Goal: Transaction & Acquisition: Purchase product/service

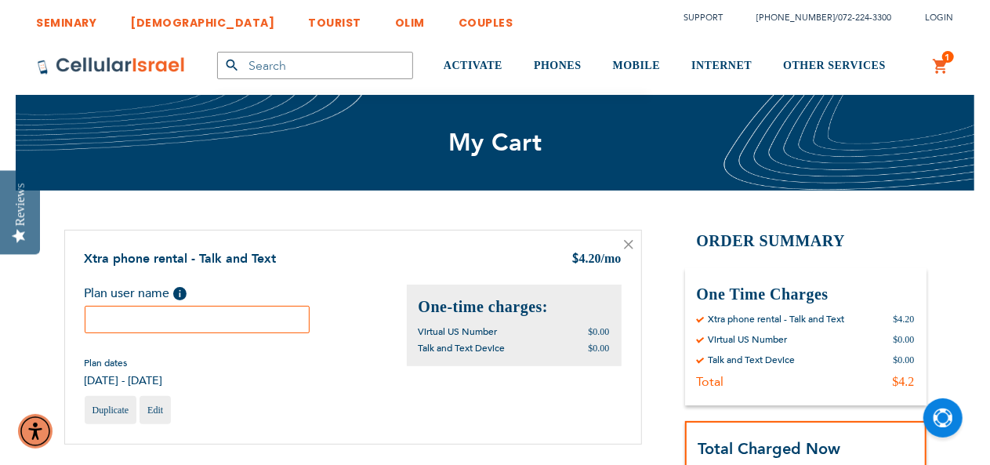
scroll to position [20, 0]
click at [249, 322] on input "text" at bounding box center [198, 319] width 226 height 27
type input "Chaikyf"
type input "test"
click at [356, 379] on div "Plan dates [DATE] - [DATE]" at bounding box center [246, 372] width 322 height 31
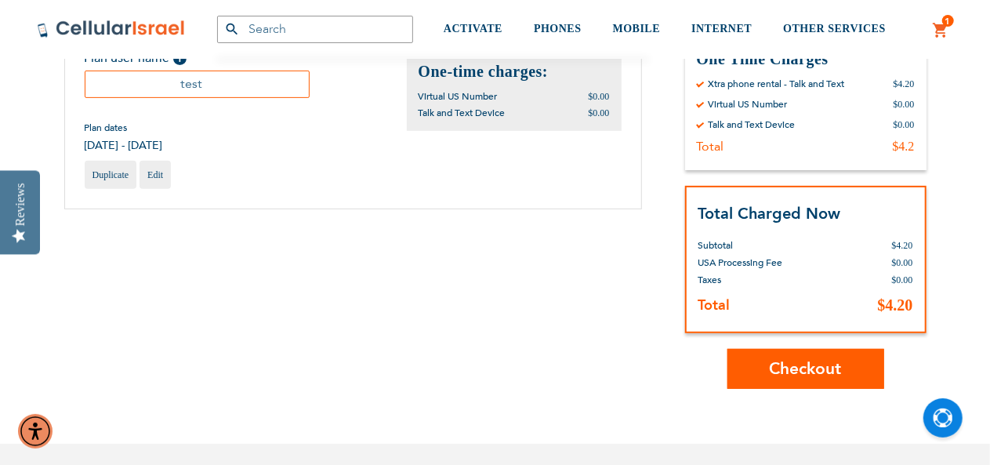
click at [808, 369] on span "Checkout" at bounding box center [806, 369] width 72 height 23
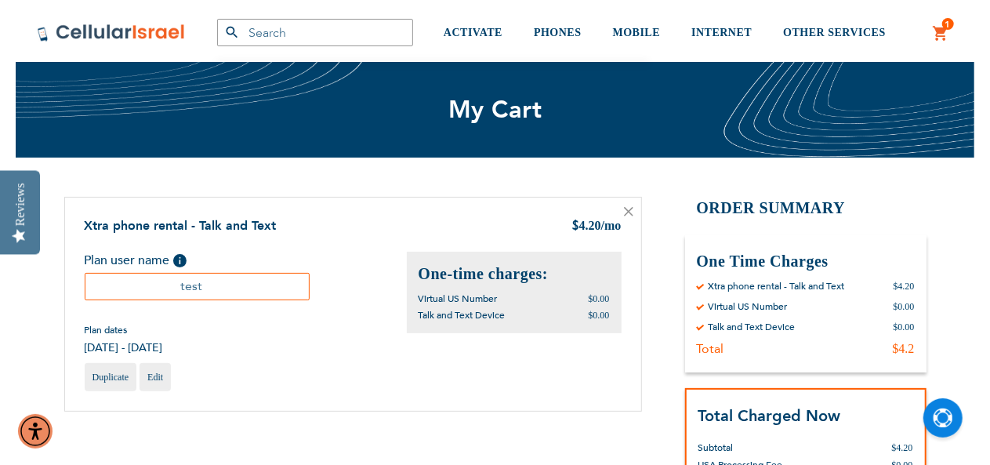
scroll to position [0, 0]
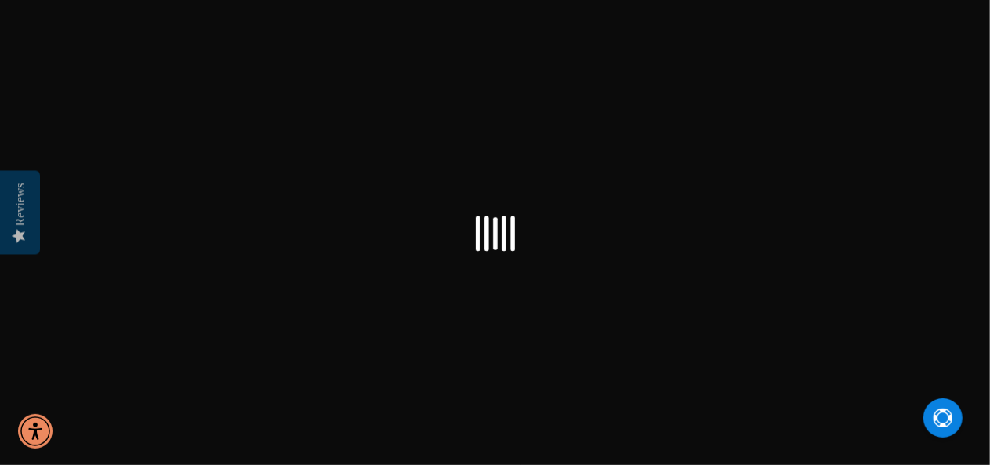
scroll to position [20, 0]
select select "US"
checkbox input "true"
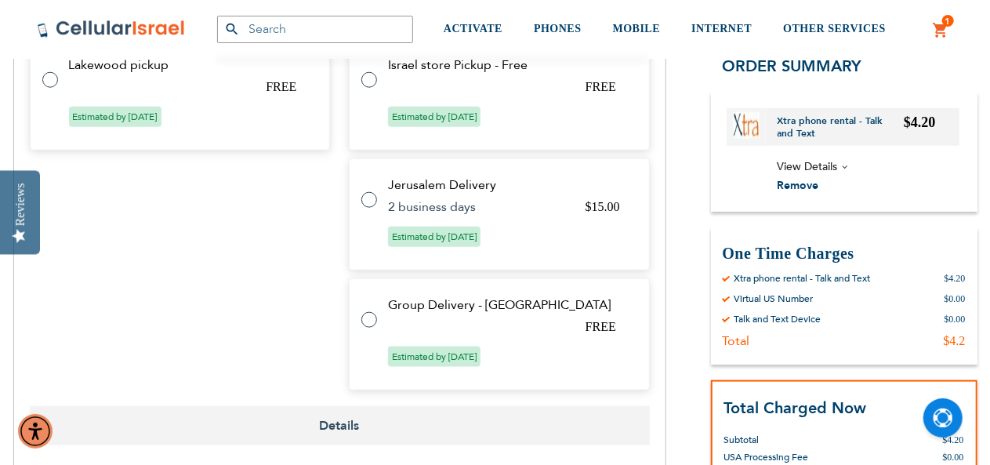
scroll to position [627, 0]
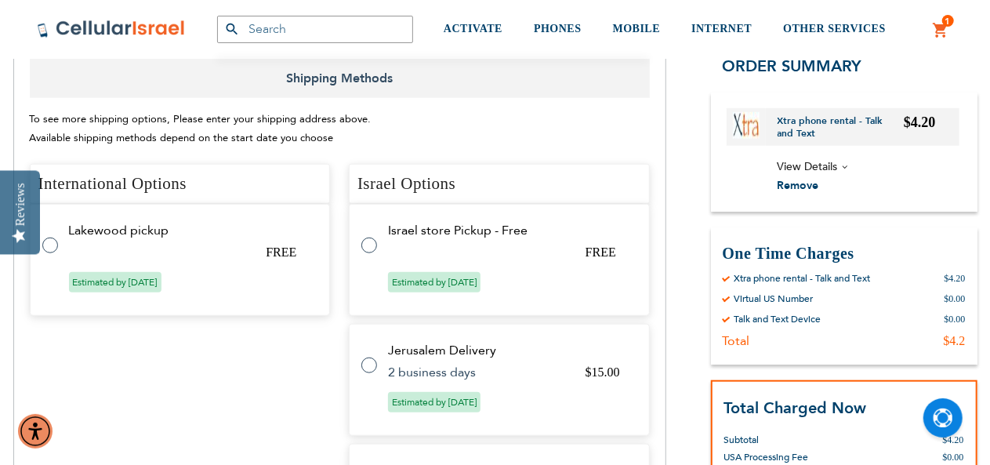
type input "Chaikyf"
click at [270, 130] on span "To see more shipping options, Please enter your shipping address above. Availab…" at bounding box center [201, 129] width 342 height 34
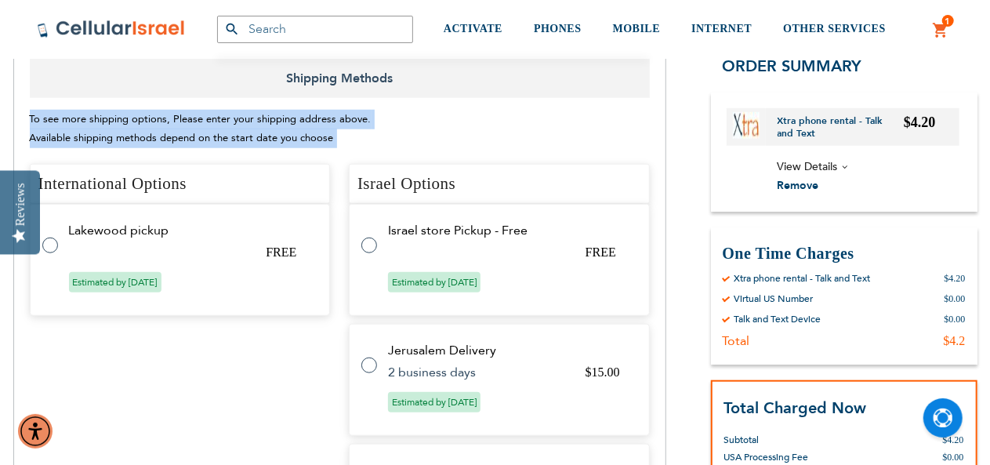
drag, startPoint x: 270, startPoint y: 130, endPoint x: 303, endPoint y: 113, distance: 37.2
click at [303, 113] on span "To see more shipping options, Please enter your shipping address above. Availab…" at bounding box center [201, 129] width 342 height 34
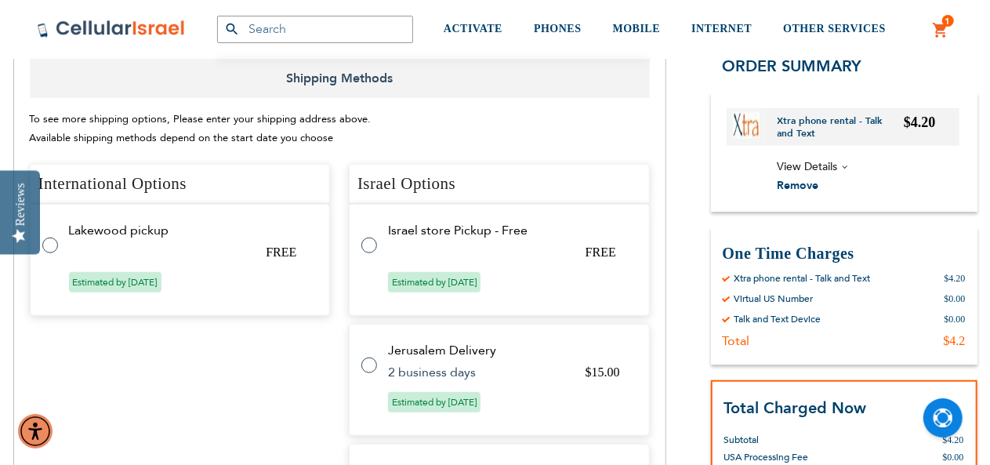
drag, startPoint x: 303, startPoint y: 113, endPoint x: 323, endPoint y: 135, distance: 30.0
click at [323, 135] on span "To see more shipping options, Please enter your shipping address above. Availab…" at bounding box center [201, 129] width 342 height 34
drag, startPoint x: 323, startPoint y: 135, endPoint x: 235, endPoint y: 78, distance: 104.4
click at [235, 78] on div "Shipping Methods To see more shipping options, Please enter your shipping addre…" at bounding box center [340, 316] width 620 height 514
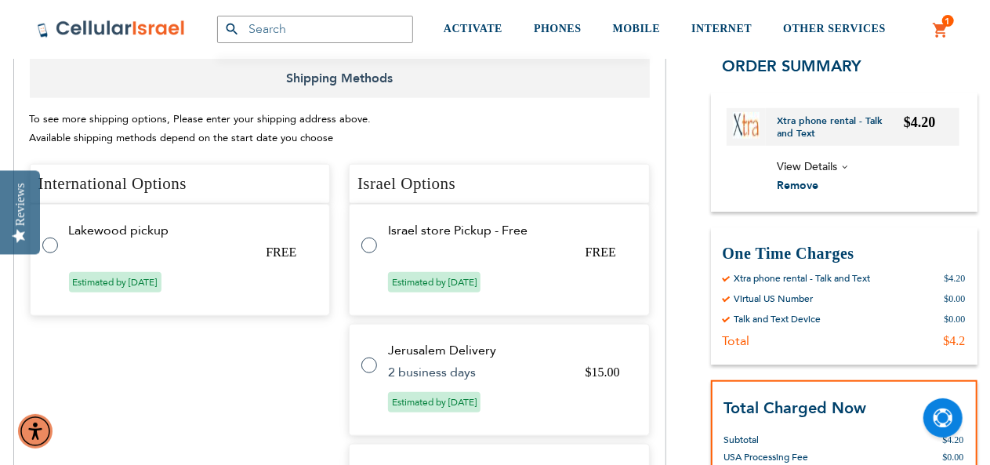
click at [235, 78] on span "Shipping Methods" at bounding box center [340, 78] width 620 height 39
drag, startPoint x: 235, startPoint y: 78, endPoint x: 318, endPoint y: 131, distance: 98.3
click at [318, 131] on div "Shipping Methods To see more shipping options, Please enter your shipping addre…" at bounding box center [340, 316] width 620 height 514
click at [318, 131] on span "To see more shipping options, Please enter your shipping address above. Availab…" at bounding box center [201, 129] width 342 height 34
drag, startPoint x: 318, startPoint y: 131, endPoint x: 13, endPoint y: 125, distance: 305.9
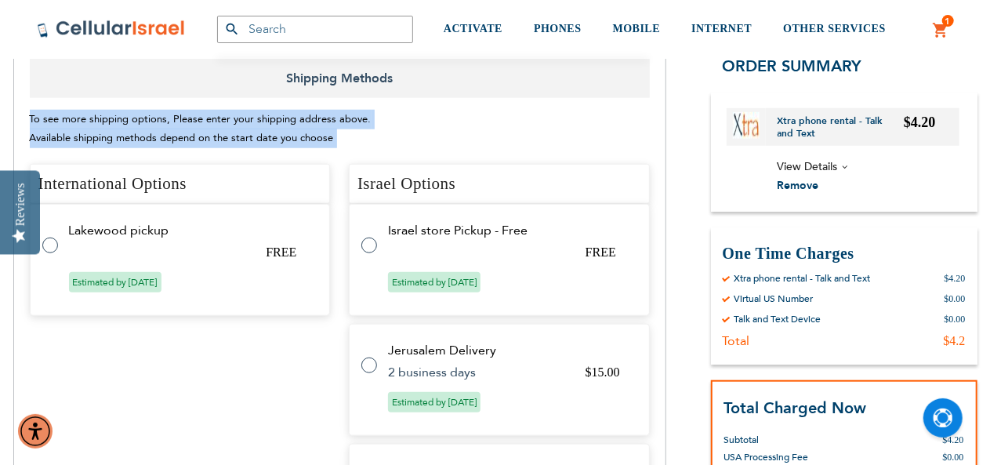
drag, startPoint x: 13, startPoint y: 125, endPoint x: 434, endPoint y: 145, distance: 422.3
click at [418, 114] on div "To see more shipping options, Please enter your shipping address above. Availab…" at bounding box center [340, 129] width 620 height 38
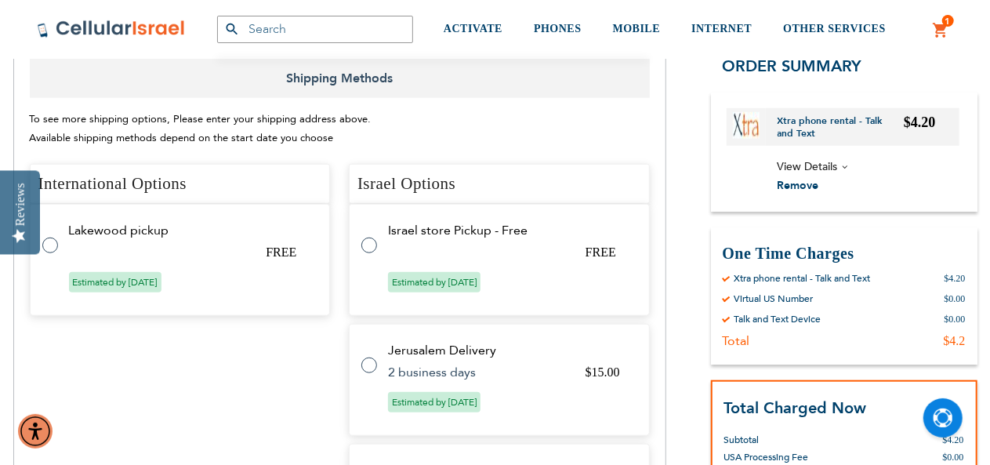
click at [413, 117] on div "To see more shipping options, Please enter your shipping address above. Availab…" at bounding box center [340, 129] width 620 height 38
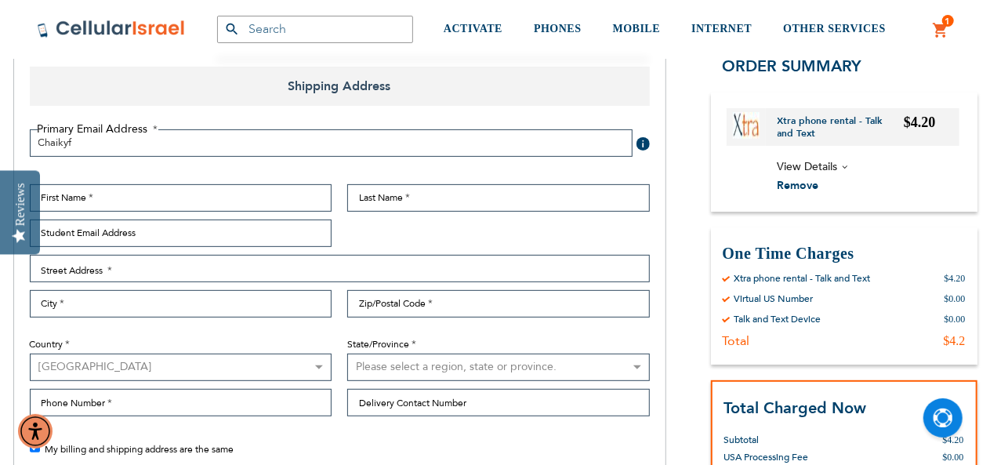
scroll to position [314, 0]
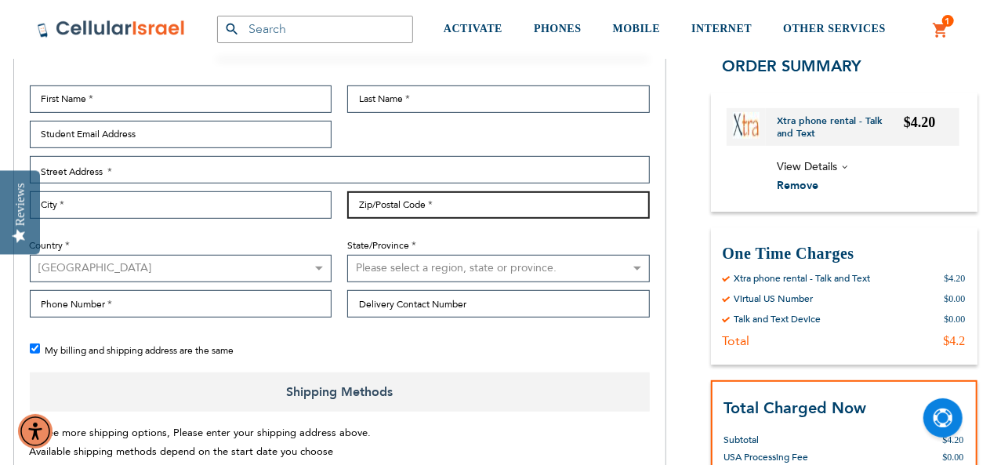
click at [447, 203] on input "Zip/Postal Code" at bounding box center [498, 204] width 303 height 27
type input "10952"
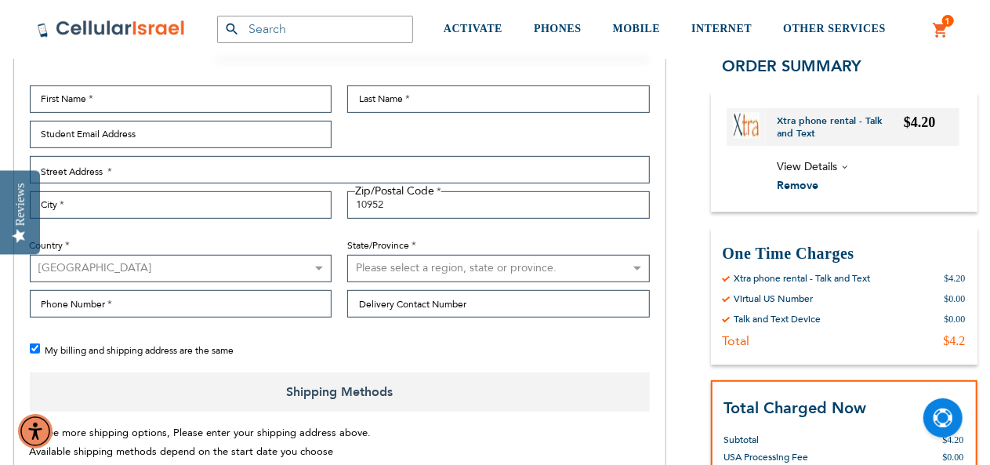
click at [441, 260] on select "Please select a region, state or province. Alabama Alaska American Samoa Arizon…" at bounding box center [498, 268] width 303 height 27
select select "43"
click at [347, 255] on select "Please select a region, state or province. Alabama Alaska American Samoa Arizon…" at bounding box center [498, 268] width 303 height 27
click at [318, 338] on div "Primary Email Address Tooltip We'll send your order confirmation here. Chaikyf …" at bounding box center [340, 196] width 636 height 354
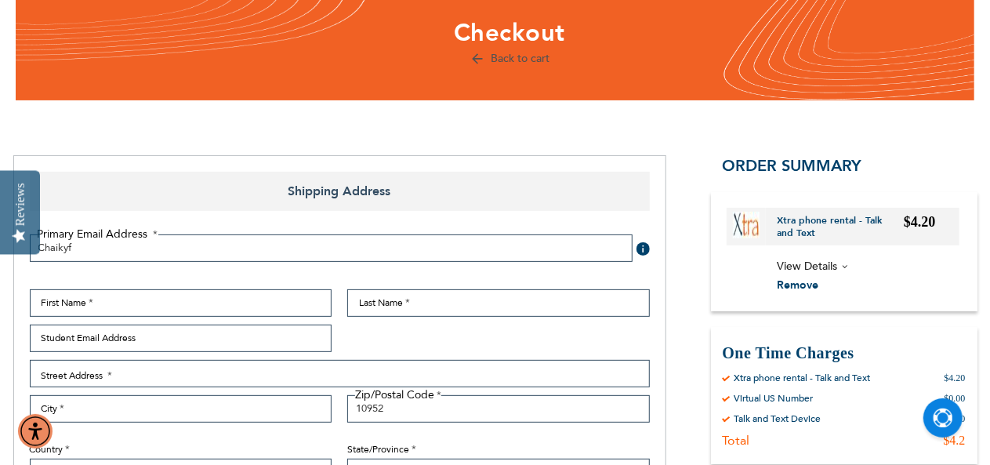
scroll to position [0, 0]
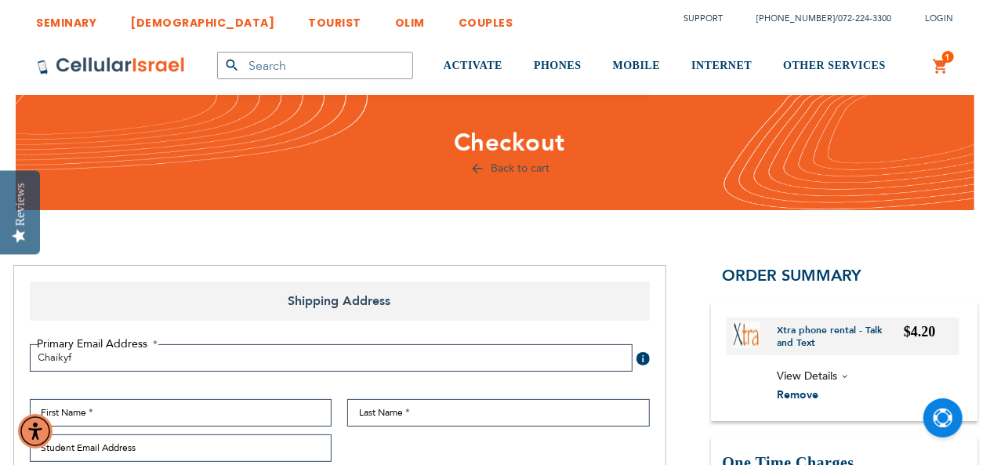
click at [808, 394] on span "Remove" at bounding box center [799, 394] width 42 height 15
